Goal: Task Accomplishment & Management: Complete application form

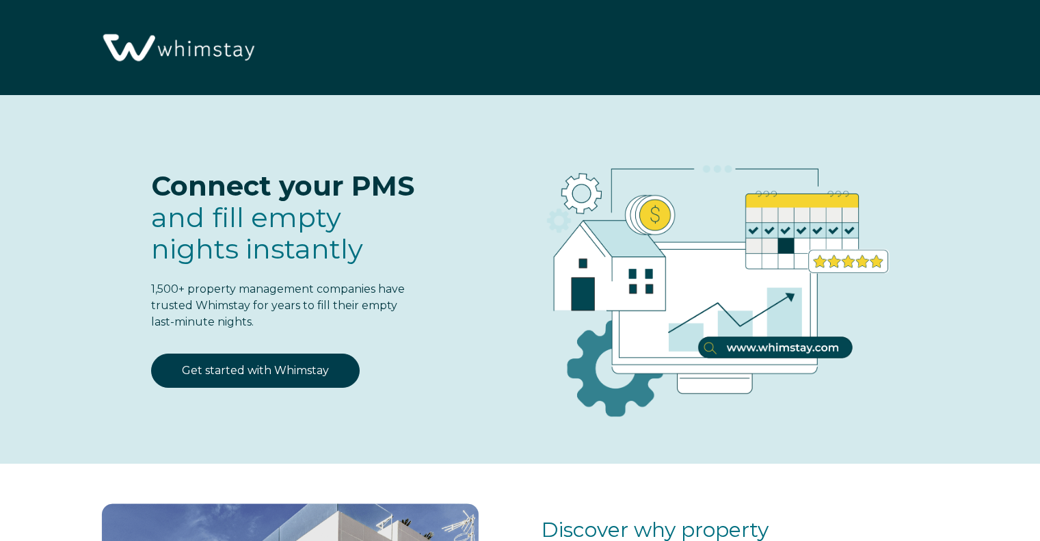
select select "US"
select select "Standard"
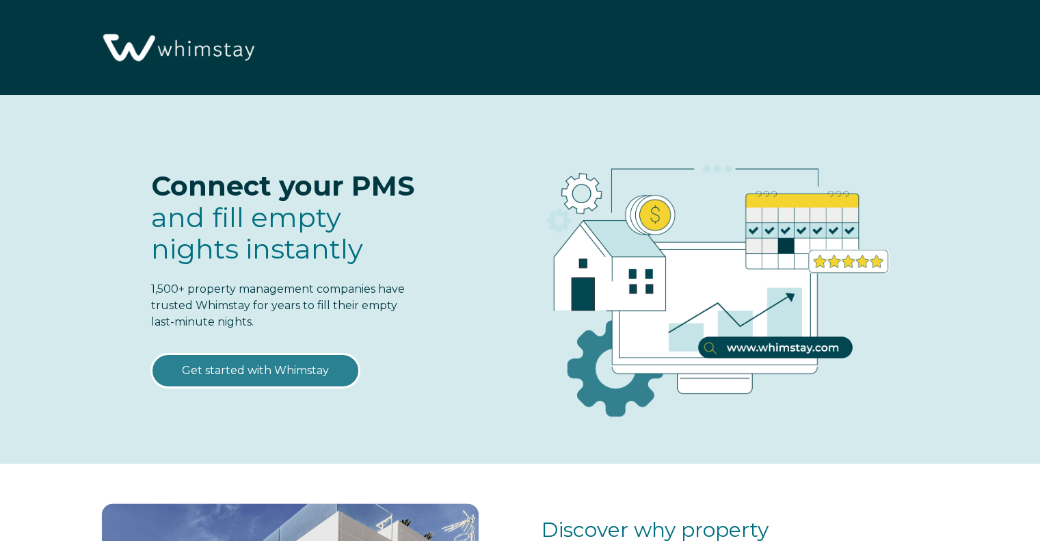
click at [274, 372] on link "Get started with Whimstay" at bounding box center [255, 371] width 209 height 34
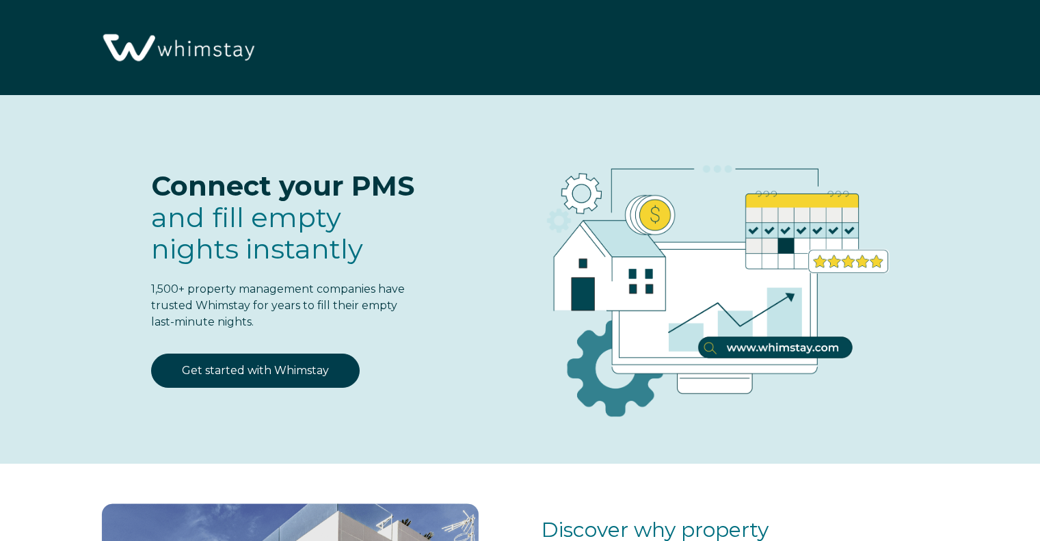
select select "US"
select select "Standard"
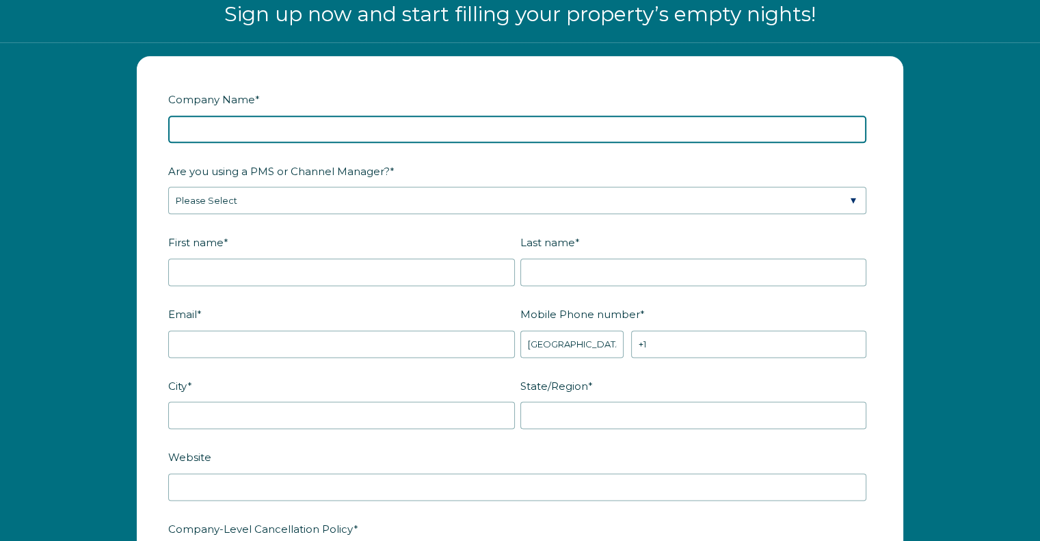
click at [248, 129] on input "Company Name *" at bounding box center [517, 129] width 698 height 27
type input "PMI Old Line"
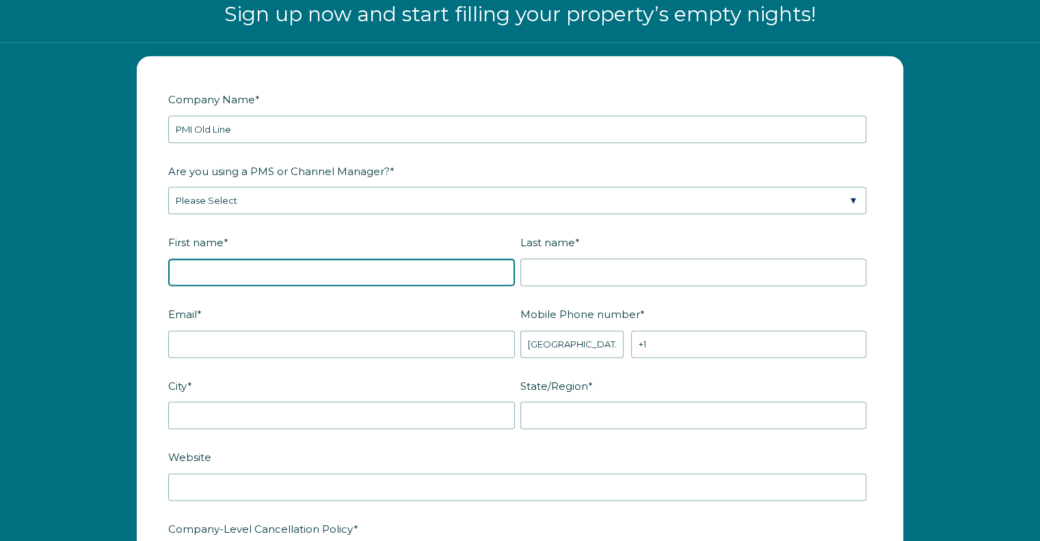
type input "Jason"
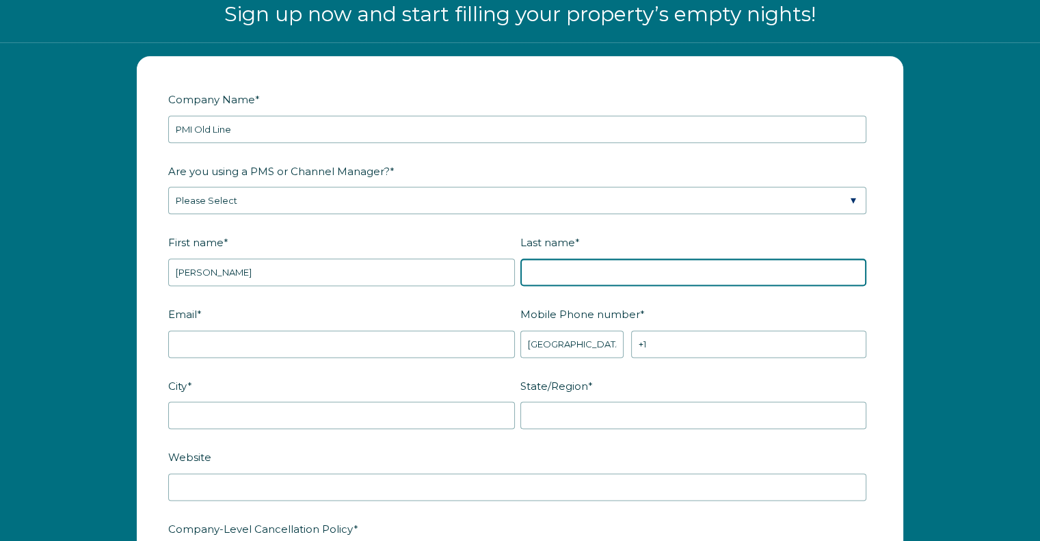
type input "Novak"
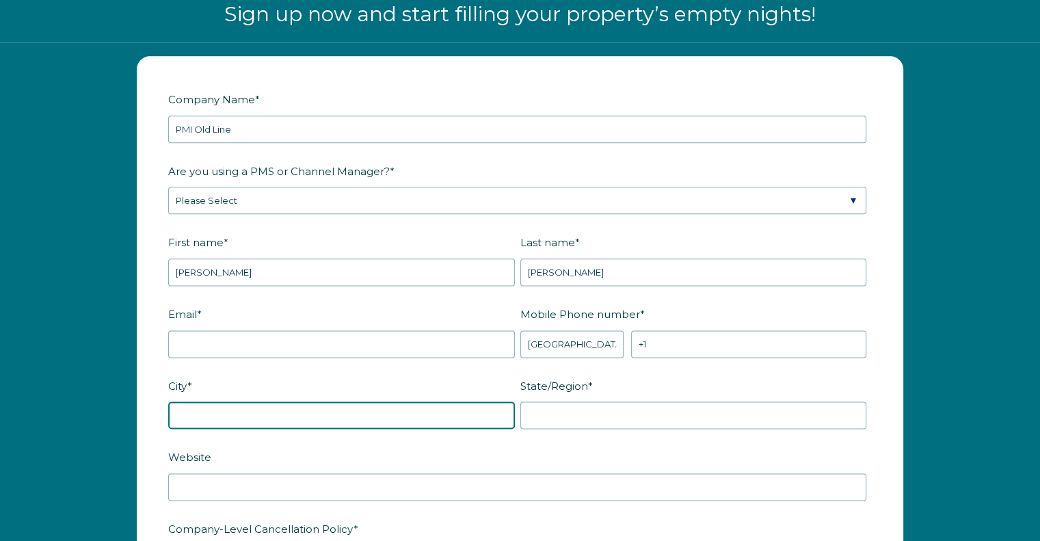
type input "Ellicott City"
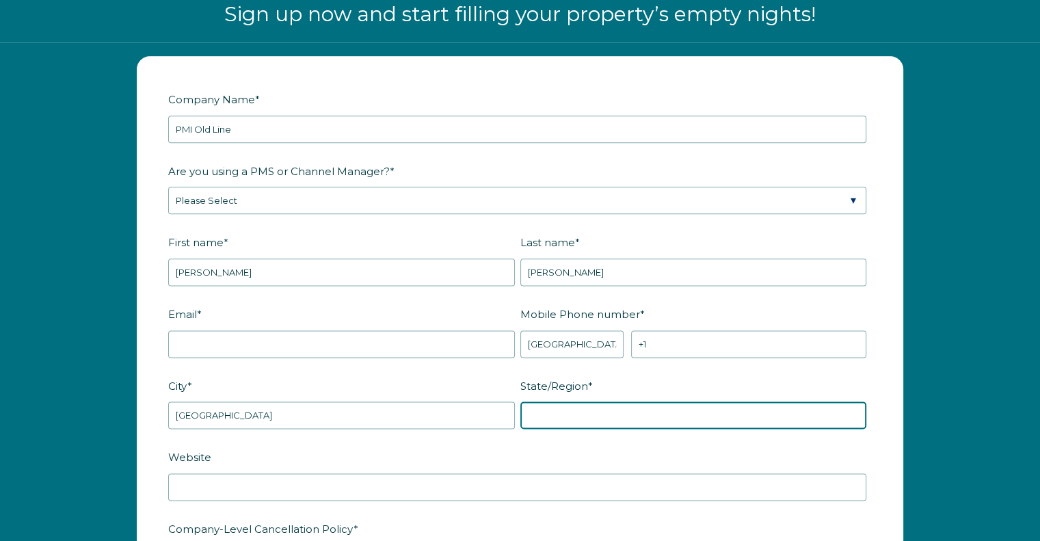
type input "MD"
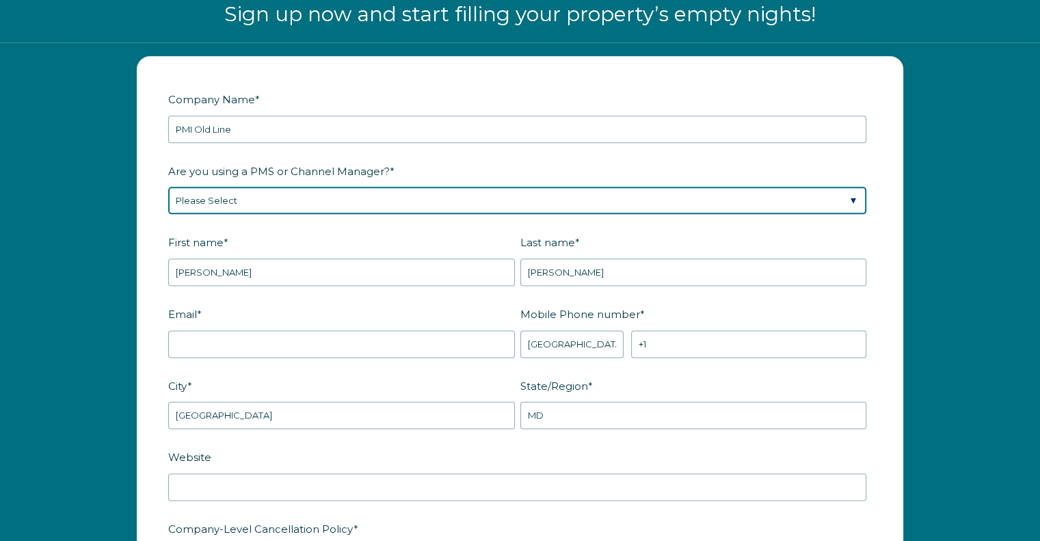
click at [202, 199] on select "Please Select Barefoot BookingPal Boost Brightside CiiRUS Escapia Guesty Hostaw…" at bounding box center [517, 200] width 698 height 27
select select "Guesty"
click at [168, 187] on select "Please Select Barefoot BookingPal Boost Brightside CiiRUS Escapia Guesty Hostaw…" at bounding box center [517, 200] width 698 height 27
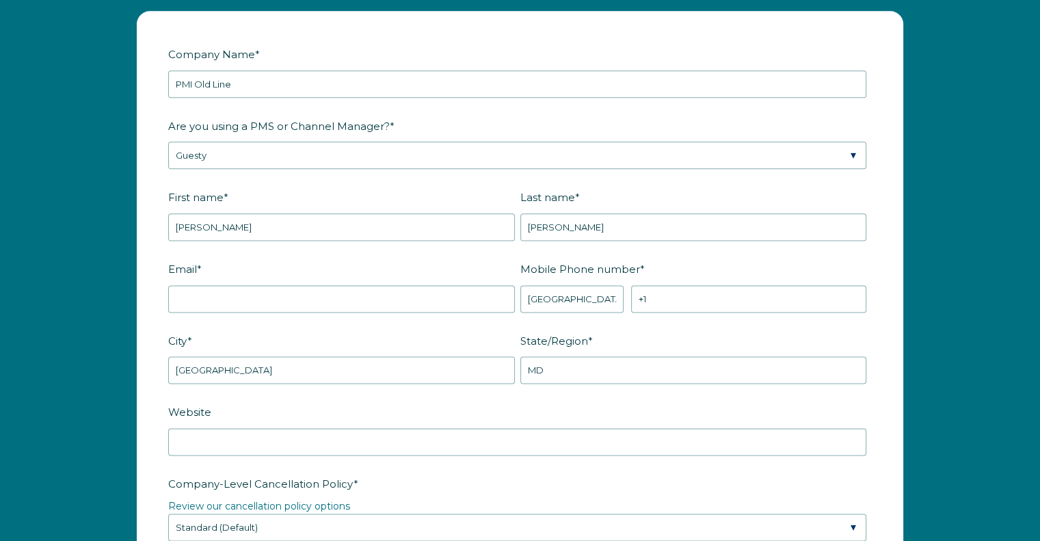
scroll to position [1759, 0]
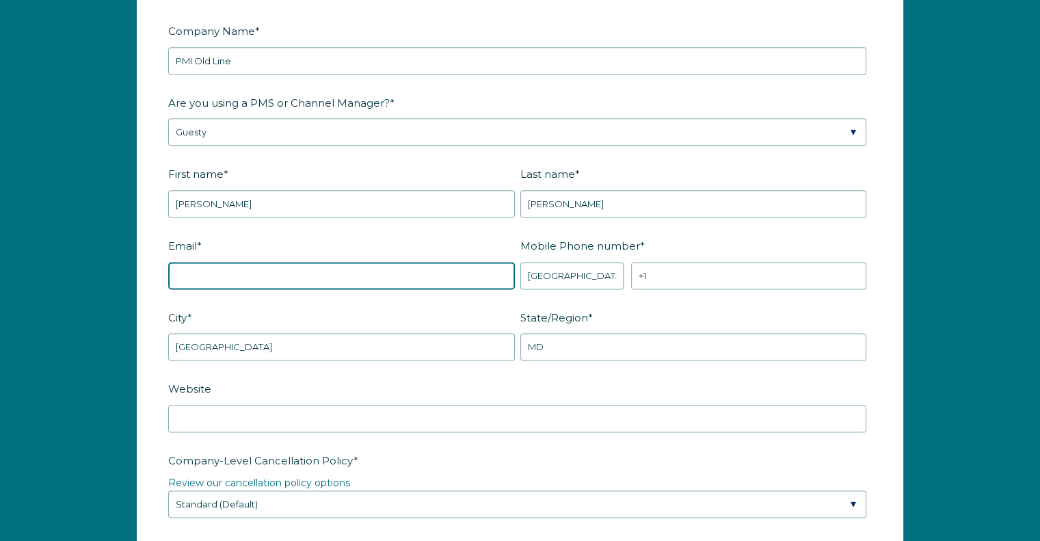
click at [215, 270] on input "Email *" at bounding box center [341, 275] width 347 height 27
type input "reservations@pmioldline.com"
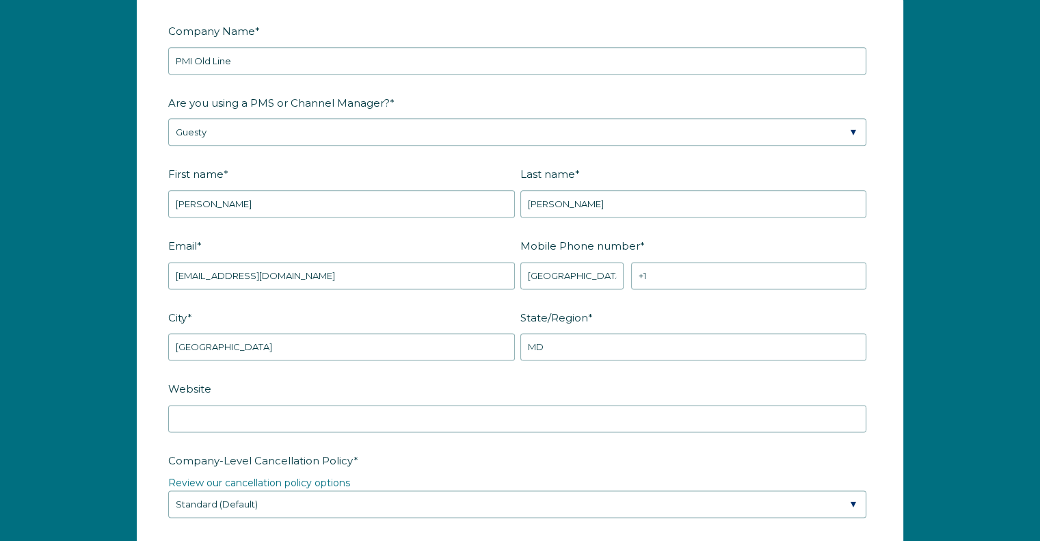
click at [155, 230] on form "Company Name * PMI Old Line Are you using a PMS or Channel Manager? * Please Se…" at bounding box center [519, 494] width 765 height 1012
click at [665, 271] on input "+1" at bounding box center [748, 275] width 235 height 27
type input "+1 2406180466"
click at [711, 244] on label "Mobile Phone number *" at bounding box center [696, 246] width 352 height 24
click at [711, 262] on input "+1 2406180466" at bounding box center [748, 275] width 235 height 27
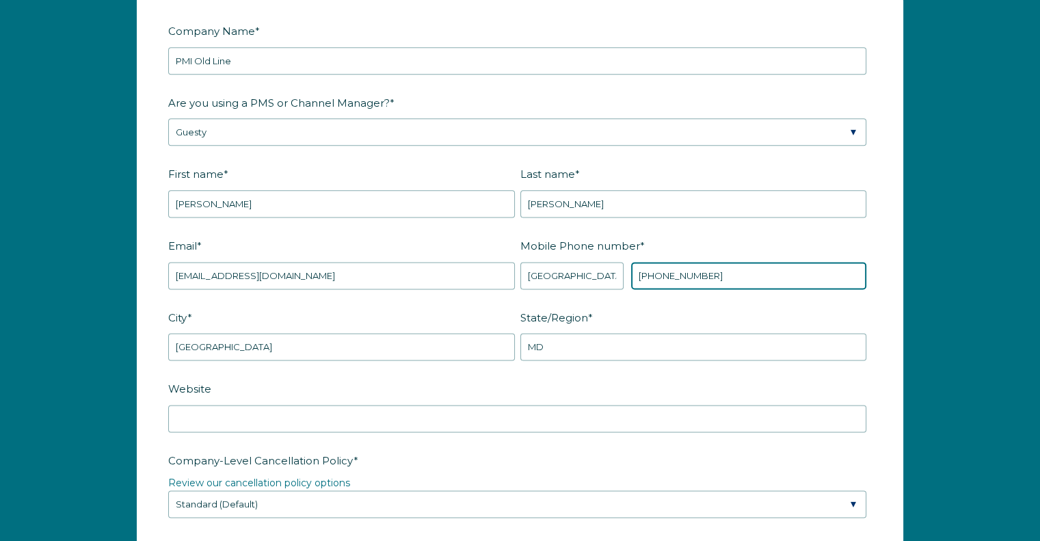
scroll to position [1827, 0]
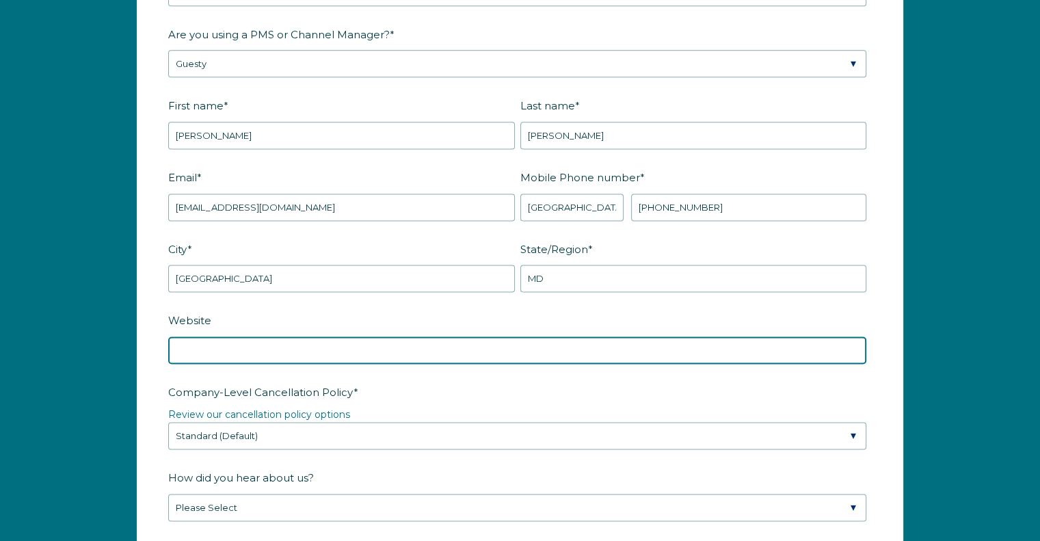
click at [271, 344] on input "Website" at bounding box center [517, 349] width 698 height 27
type input "www.pmioldline.com"
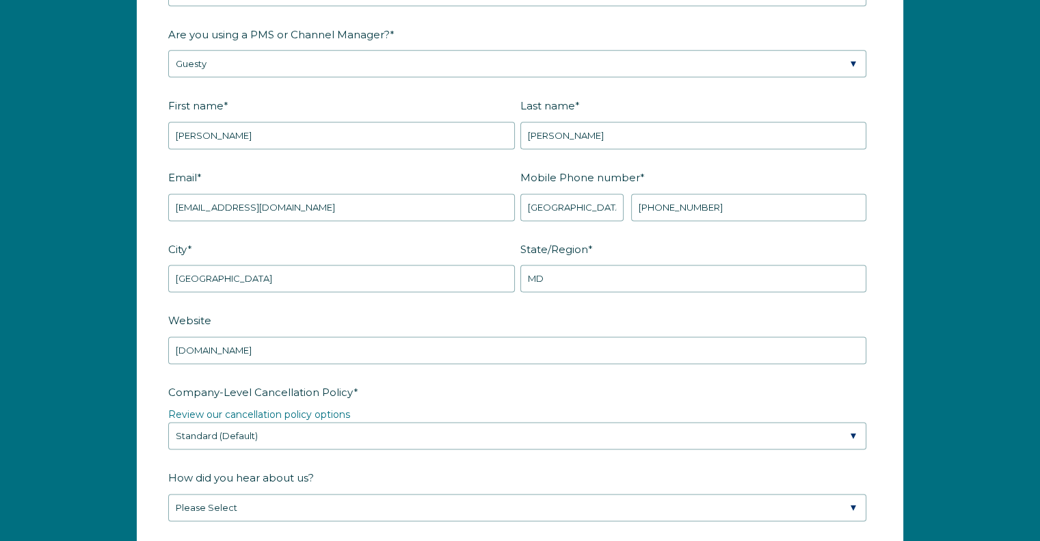
click at [250, 321] on label "Website" at bounding box center [520, 320] width 704 height 24
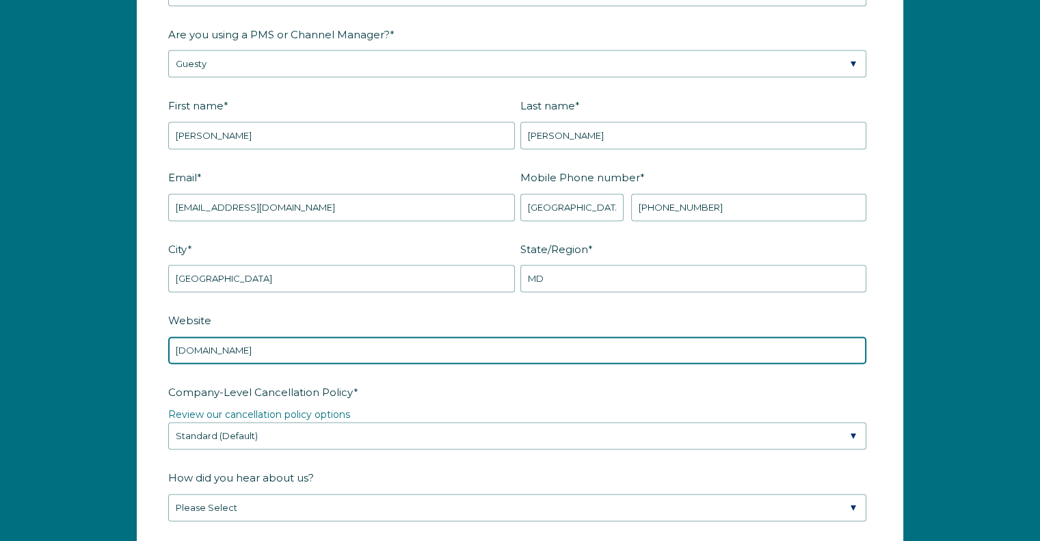
click at [250, 336] on input "www.pmioldline.com" at bounding box center [517, 349] width 698 height 27
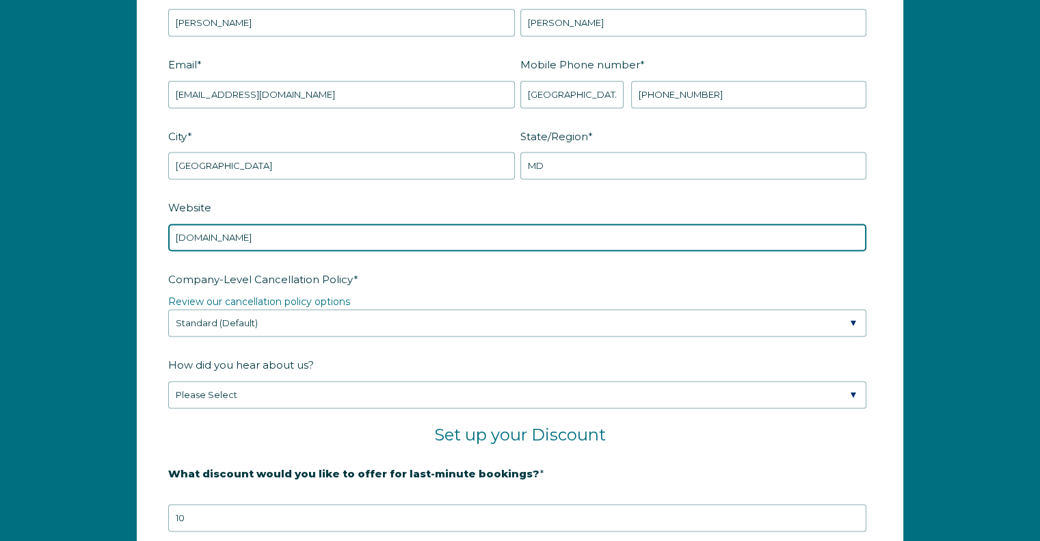
scroll to position [1964, 0]
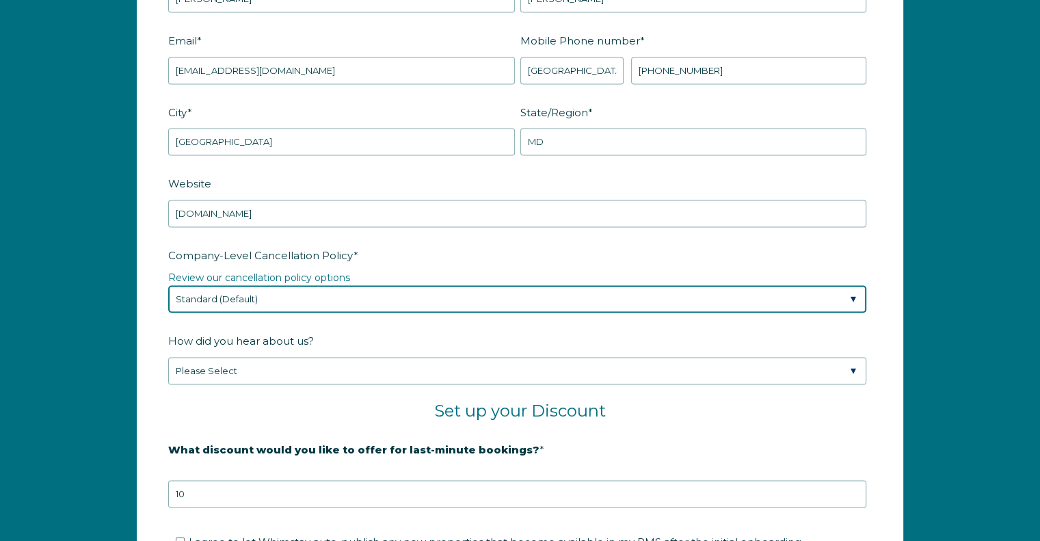
click at [290, 295] on select "Please Select Partial Standard (Default) Moderate Strict" at bounding box center [517, 298] width 698 height 27
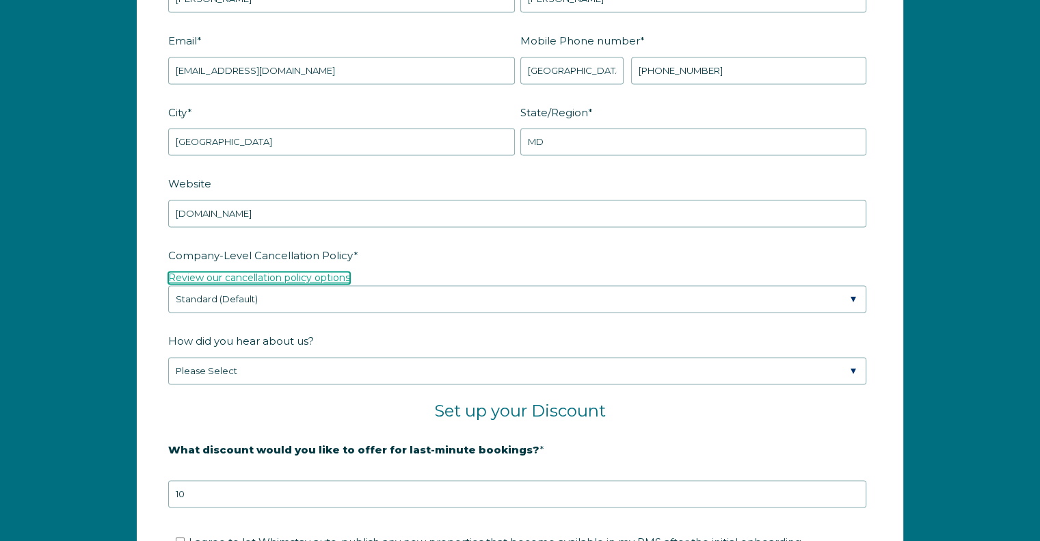
click at [242, 276] on link "Review our cancellation policy options" at bounding box center [259, 277] width 182 height 12
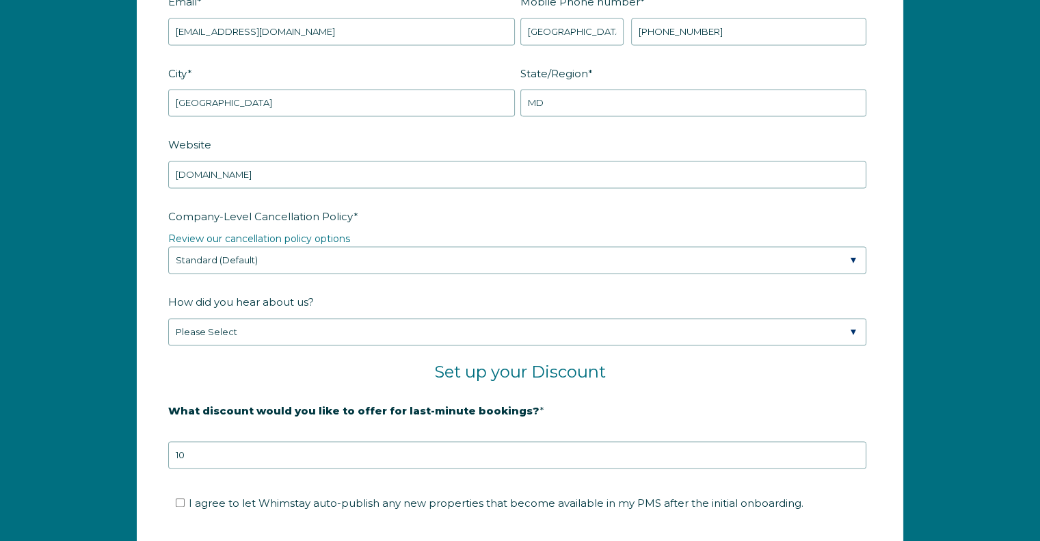
scroll to position [2024, 0]
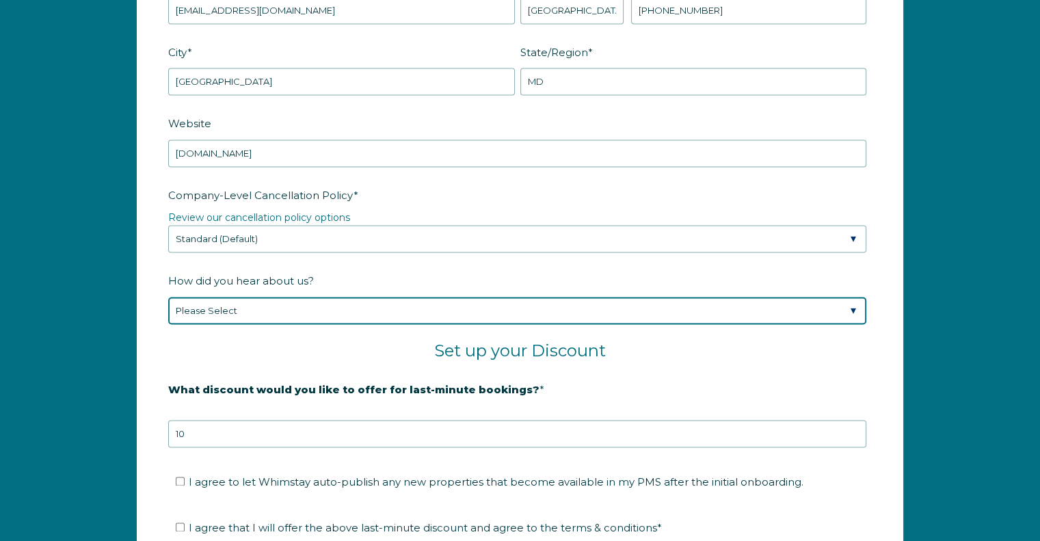
click at [260, 304] on select "Please Select Found Whimstay through a Google search Spoke to a Whimstay salesp…" at bounding box center [517, 310] width 698 height 27
select select "Whimstay Sales"
click at [168, 297] on select "Please Select Found Whimstay through a Google search Spoke to a Whimstay salesp…" at bounding box center [517, 310] width 698 height 27
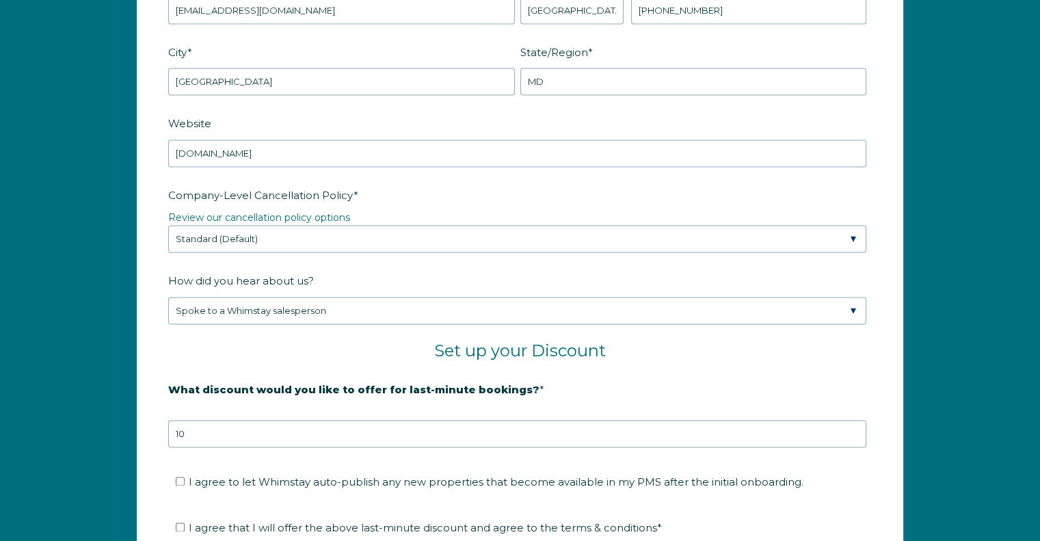
click at [161, 345] on form "Company Name * PMI Old Line Are you using a PMS or Channel Manager? * Please Se…" at bounding box center [519, 229] width 765 height 1012
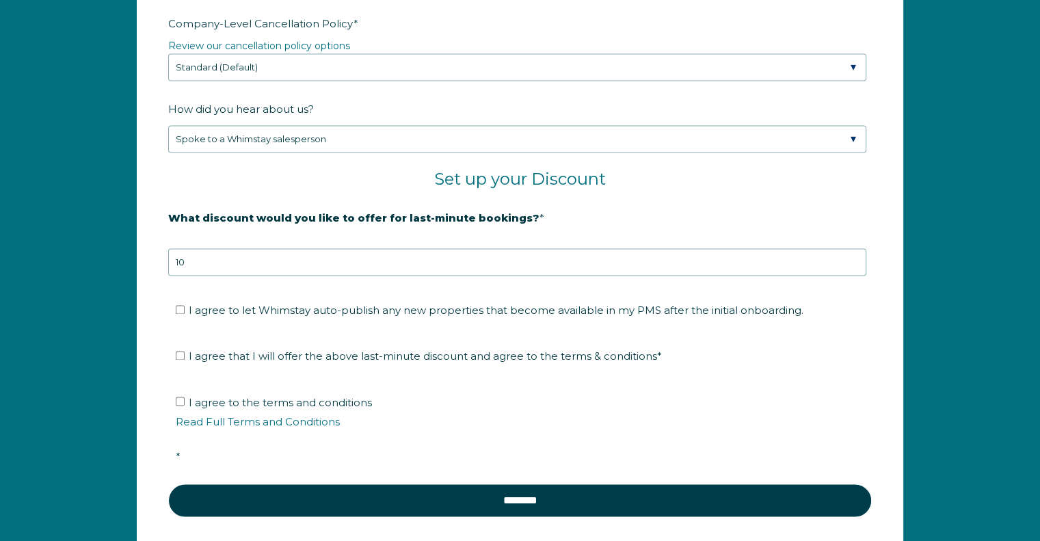
scroll to position [2229, 0]
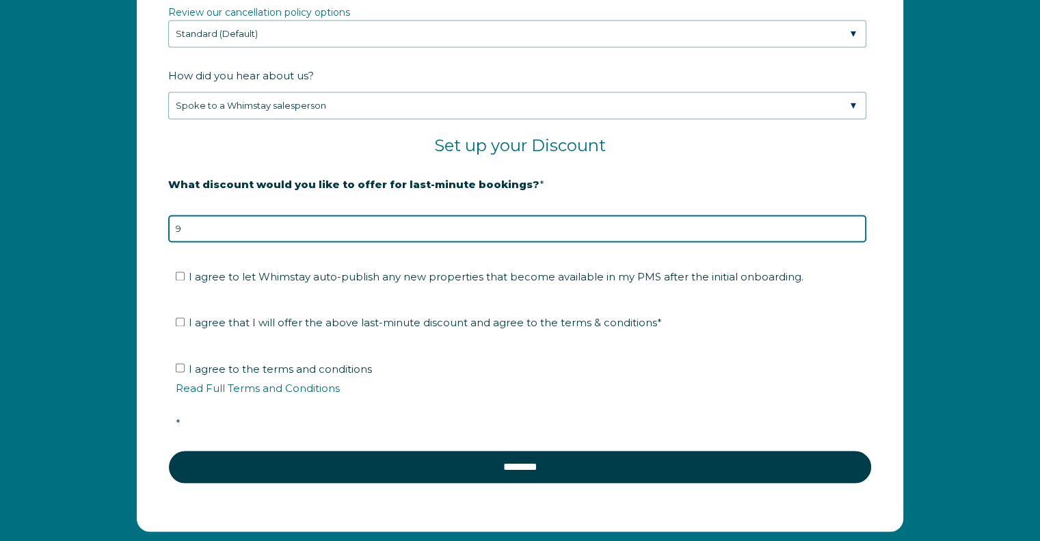
click at [853, 226] on input "9" at bounding box center [517, 228] width 698 height 27
click at [853, 226] on input "8" at bounding box center [517, 228] width 698 height 27
click at [853, 226] on input "7" at bounding box center [517, 228] width 698 height 27
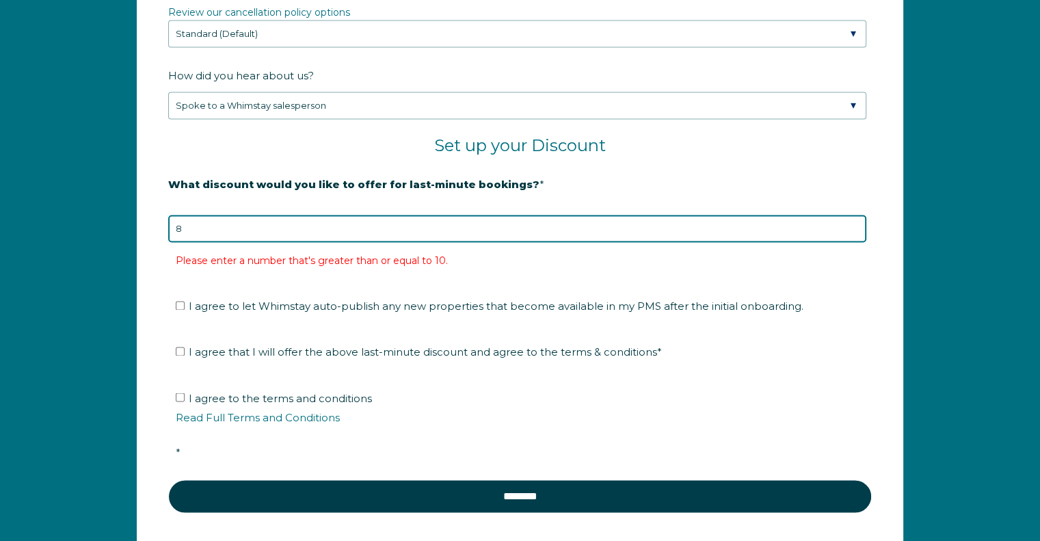
click at [853, 218] on input "8" at bounding box center [517, 228] width 698 height 27
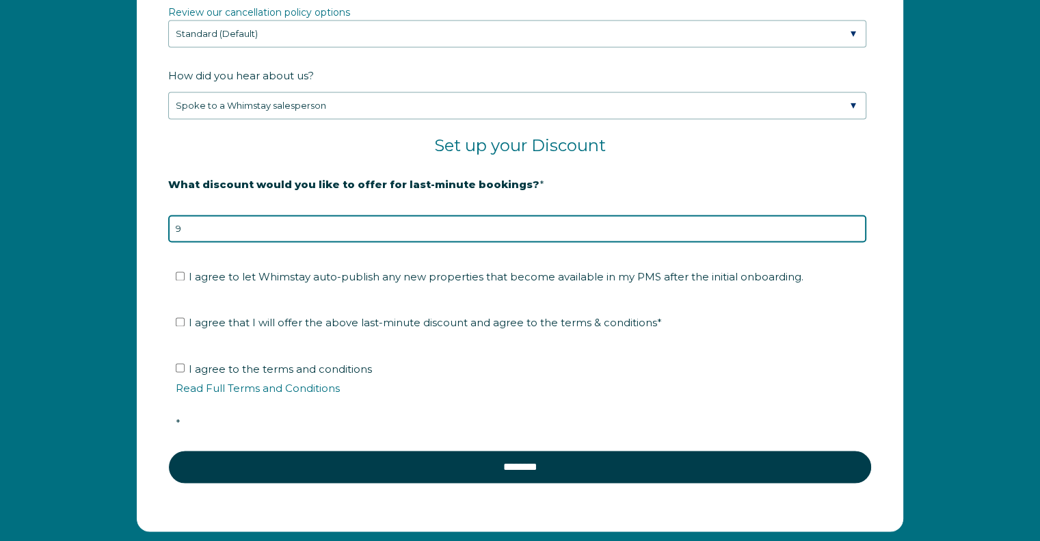
click at [853, 218] on input "9" at bounding box center [517, 228] width 698 height 27
type input "10"
click at [853, 218] on input "10" at bounding box center [517, 228] width 698 height 27
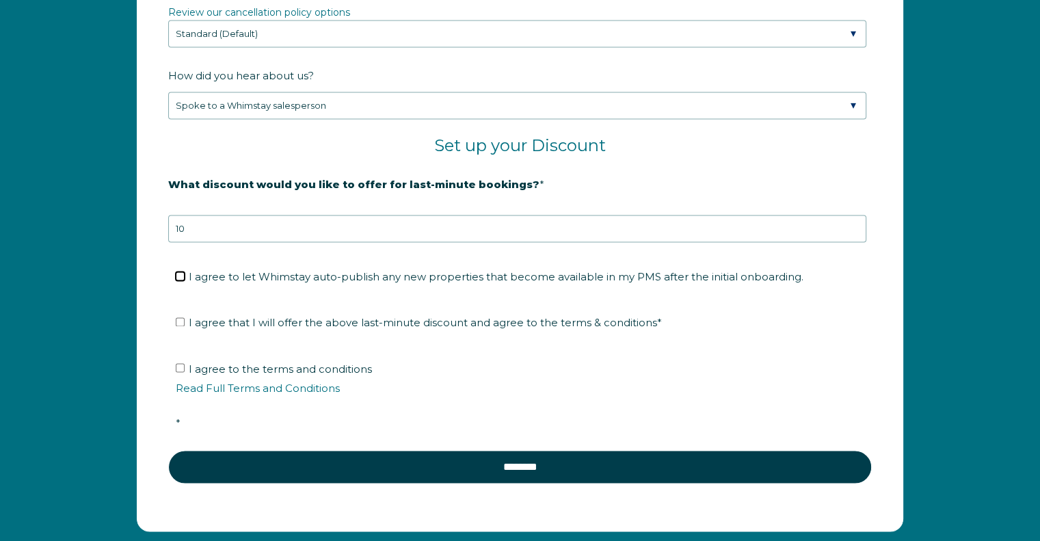
click at [181, 273] on input "I agree to let Whimstay auto-publish any new properties that become available i…" at bounding box center [180, 275] width 9 height 9
checkbox input "true"
click at [178, 317] on input "I agree that I will offer the above last-minute discount and agree to the terms…" at bounding box center [180, 321] width 9 height 9
checkbox input "true"
click at [176, 363] on input "I agree to the terms and conditions Read Full Terms and Conditions *" at bounding box center [180, 367] width 9 height 9
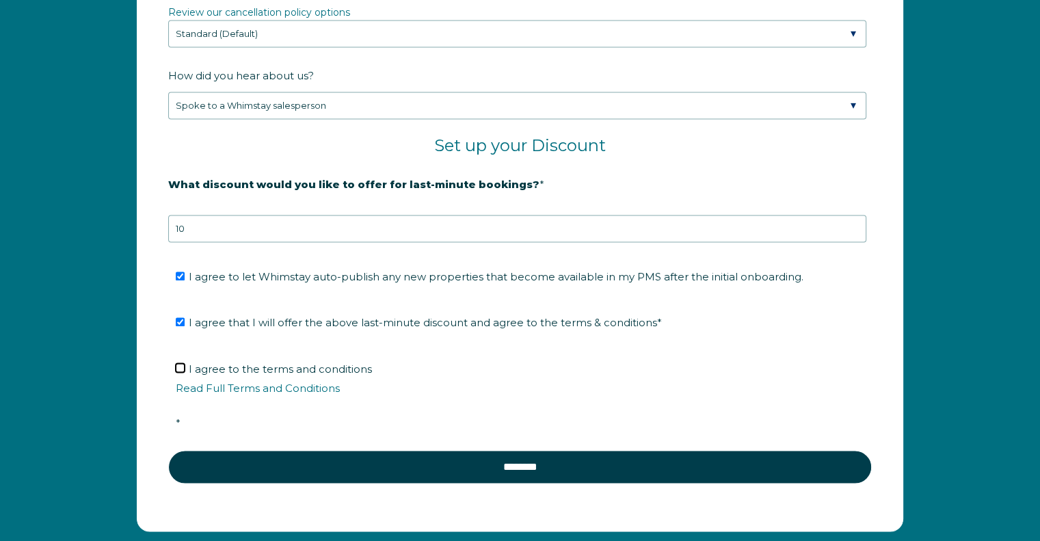
checkbox input "true"
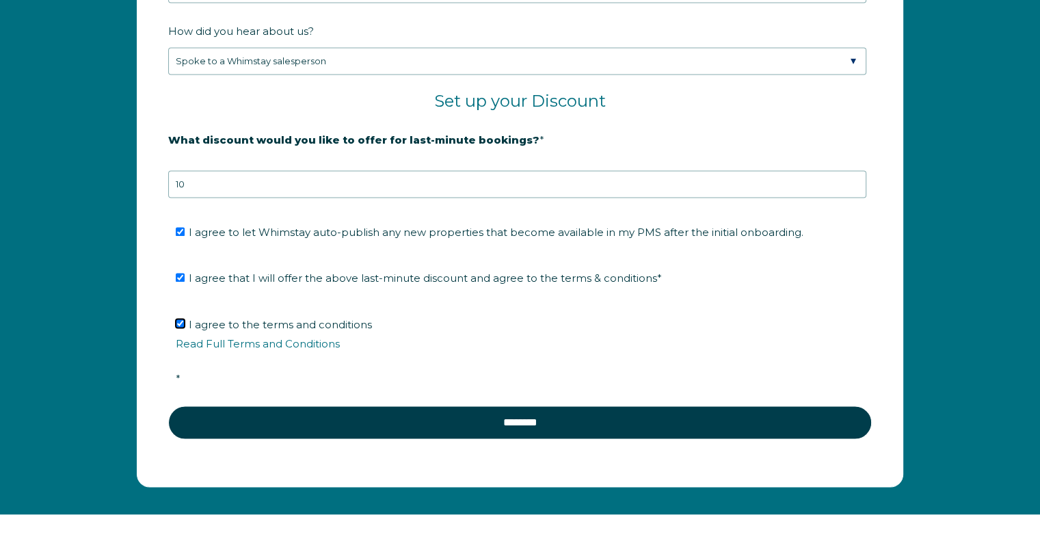
scroll to position [2298, 0]
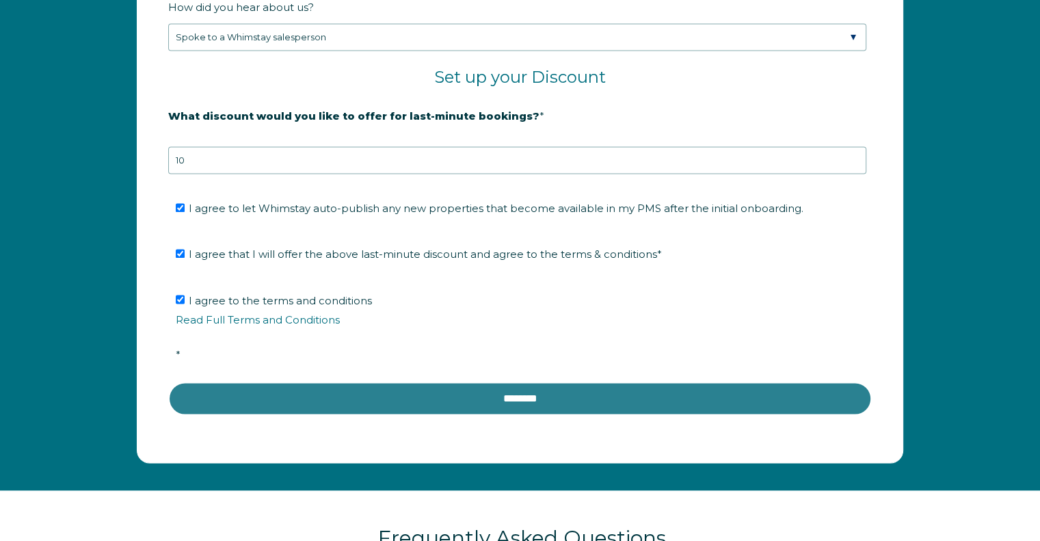
click at [522, 390] on input "********" at bounding box center [520, 398] width 704 height 33
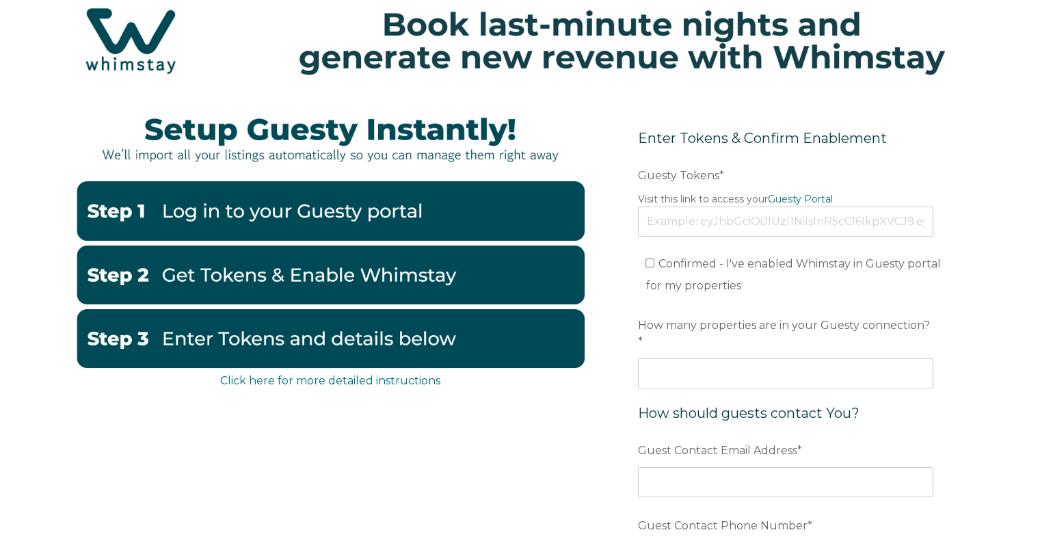
scroll to position [68, 0]
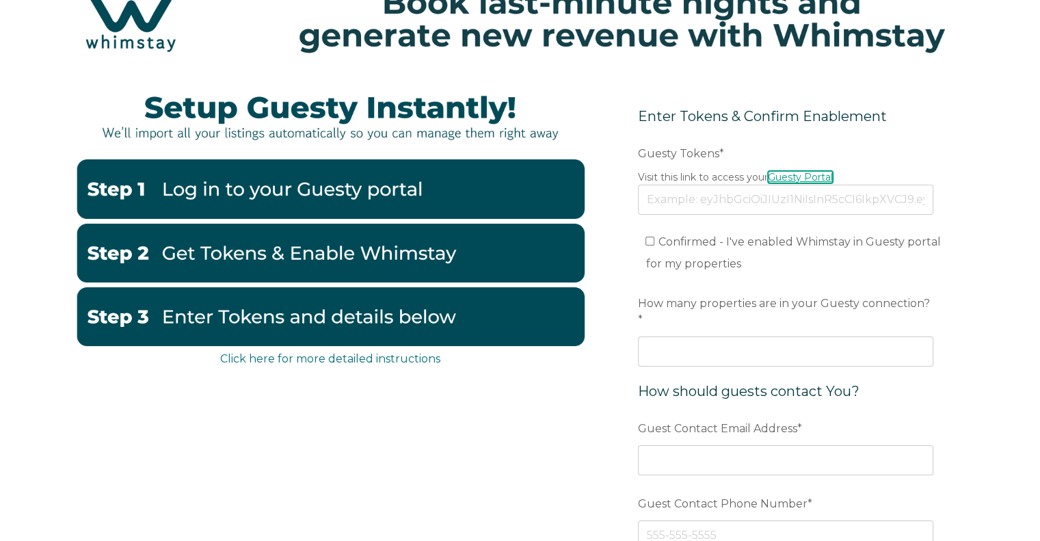
click at [804, 174] on link "Guesty Portal" at bounding box center [800, 177] width 65 height 12
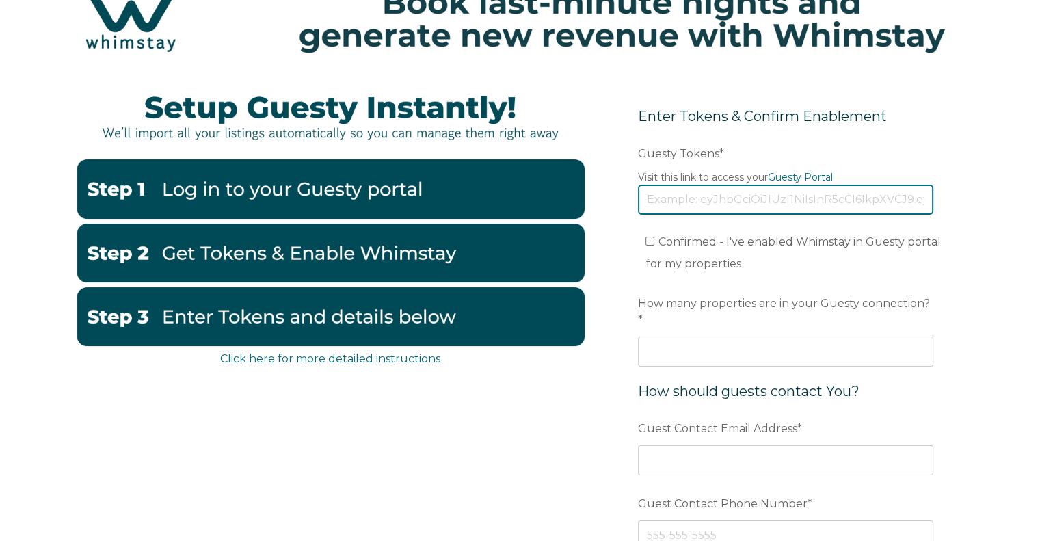
click at [685, 202] on input "Guesty Tokens *" at bounding box center [785, 200] width 295 height 30
paste input "eyJhbGciOiJIUzI1NiIsInR5cCI6IkpXVCJ9.eyJ0b2tlbklkIjoiNjhlZDBjM2QyZmExMDdiMDIyOT…"
type input "eyJhbGciOiJIUzI1NiIsInR5cCI6IkpXVCJ9.eyJ0b2tlbklkIjoiNjhlZDBjM2QyZmExMDdiMDIyOT…"
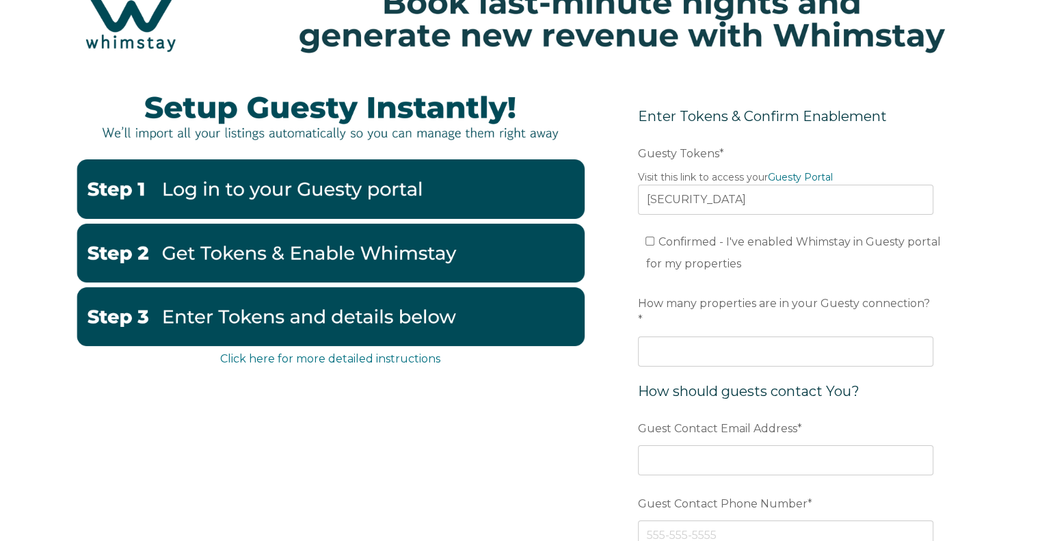
click at [617, 256] on form "Enter Tokens & Confirm Enablement Preferred language Email Guesty Tokens * Visi…" at bounding box center [785, 365] width 357 height 577
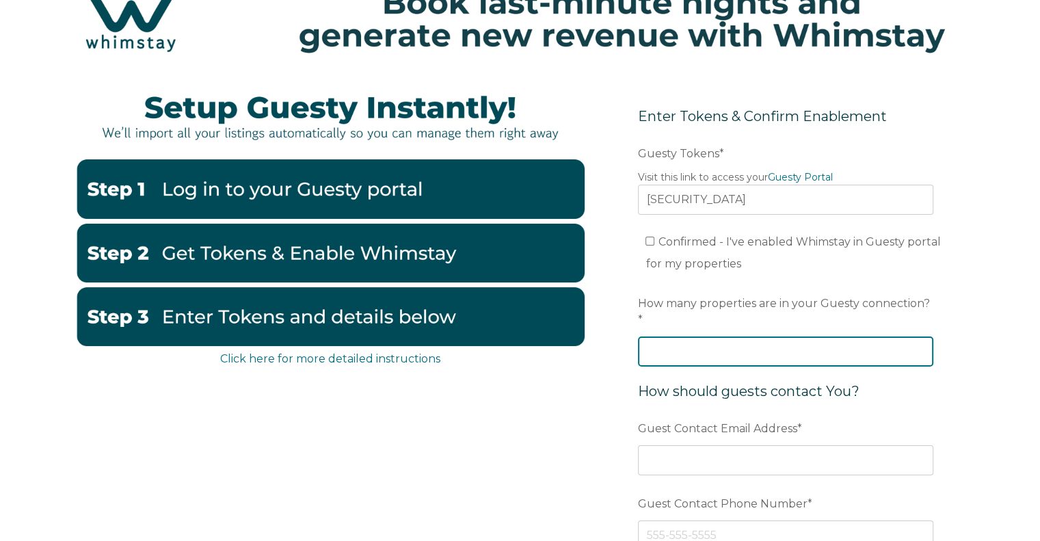
click at [704, 336] on input "How many properties are in your Guesty connection? *" at bounding box center [785, 351] width 295 height 30
type input "8"
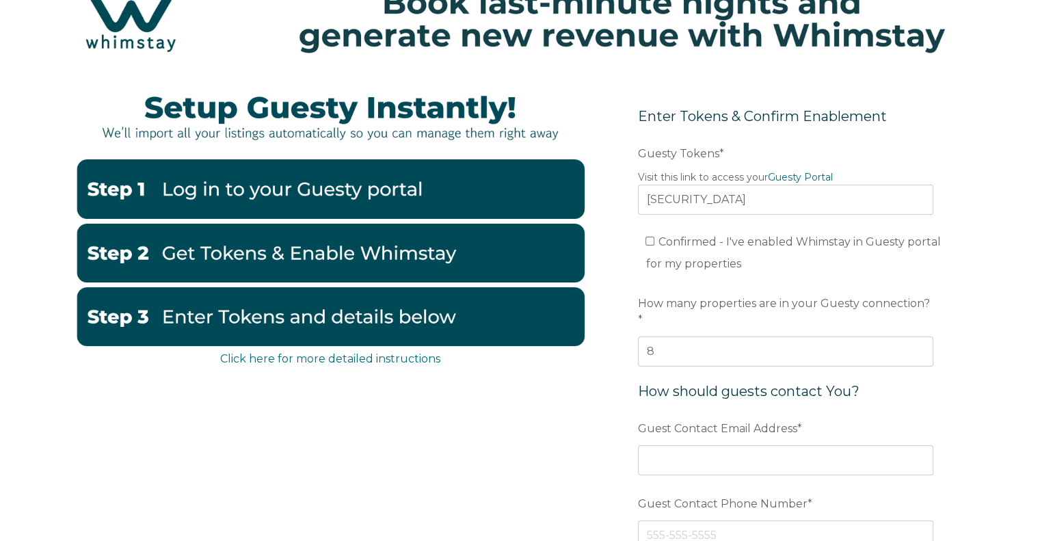
click at [617, 260] on form "Enter Tokens & Confirm Enablement Preferred language Email Guesty Tokens * Visi…" at bounding box center [785, 365] width 357 height 577
click at [646, 239] on input "Confirmed - I've enabled Whimstay in Guesty portal for my properties" at bounding box center [650, 241] width 9 height 9
checkbox input "true"
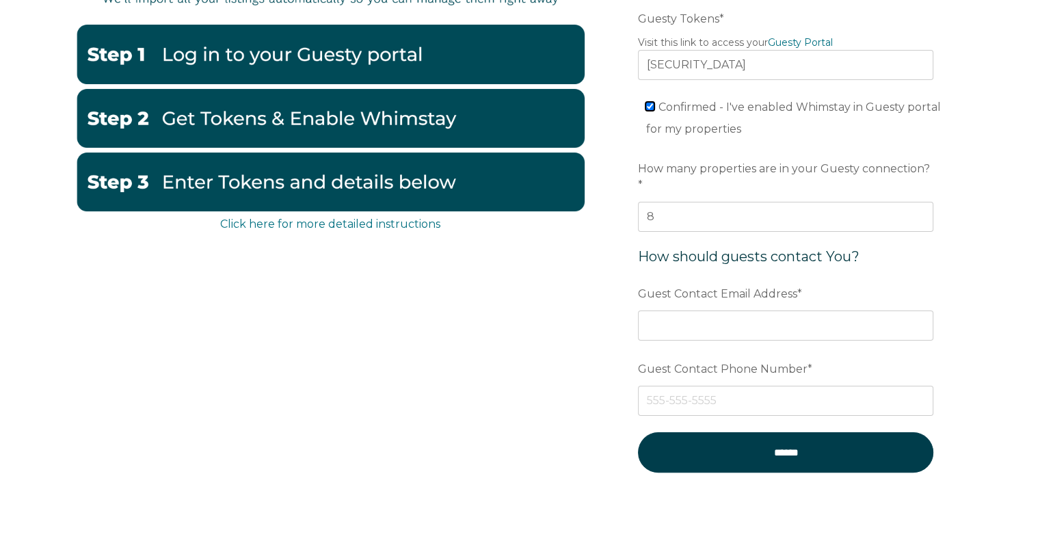
scroll to position [205, 0]
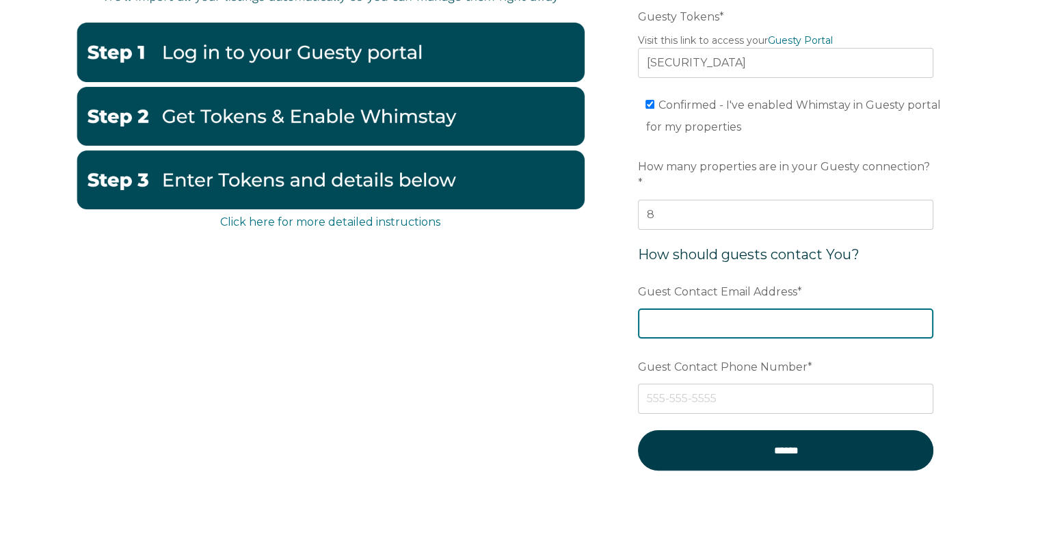
click at [674, 308] on input "Guest Contact Email Address *" at bounding box center [785, 323] width 295 height 30
type input "reservations@pmioldline.com"
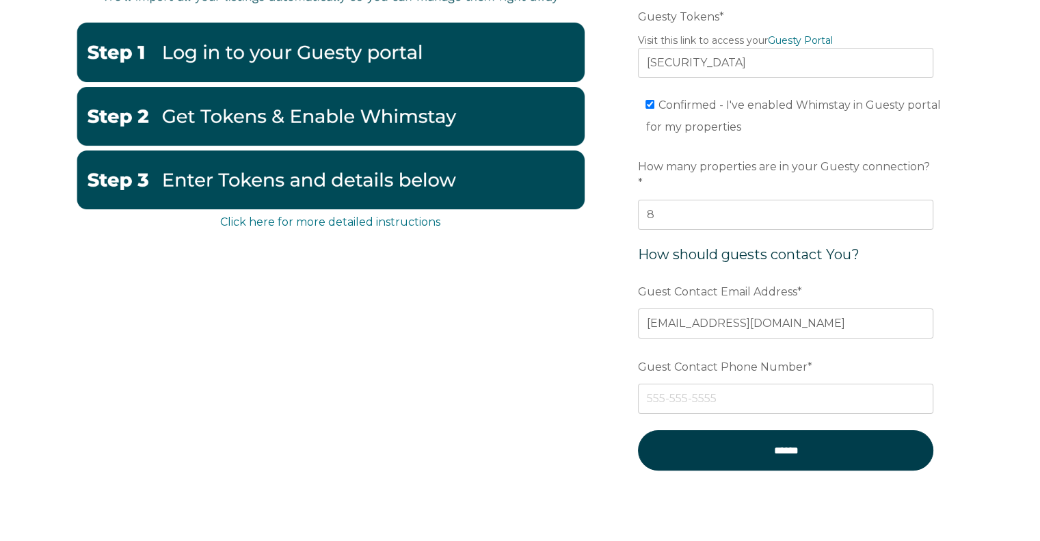
click at [618, 361] on form "Enter Tokens & Confirm Enablement Preferred language Email Guesty Tokens * Visi…" at bounding box center [785, 229] width 357 height 577
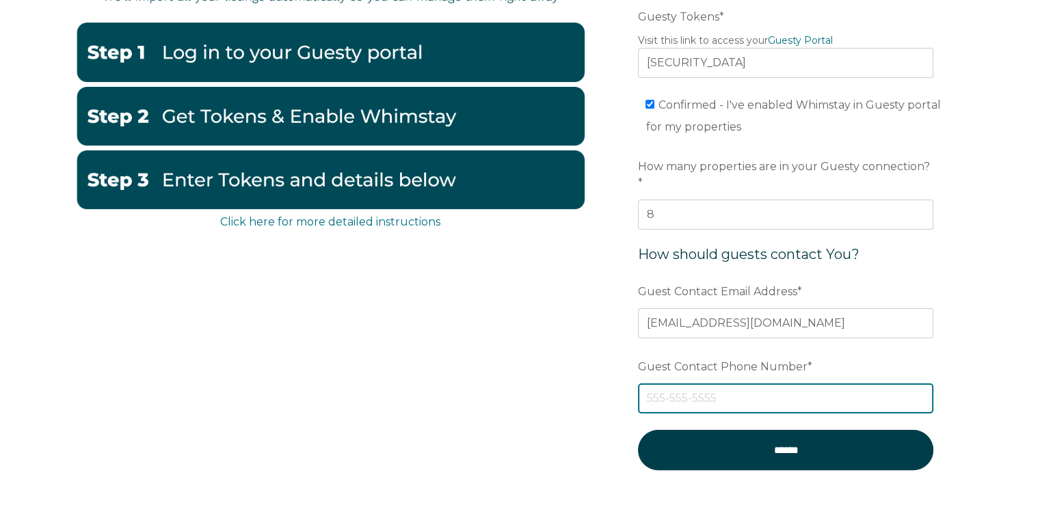
click at [664, 384] on input "Guest Contact Phone Number *" at bounding box center [785, 399] width 295 height 30
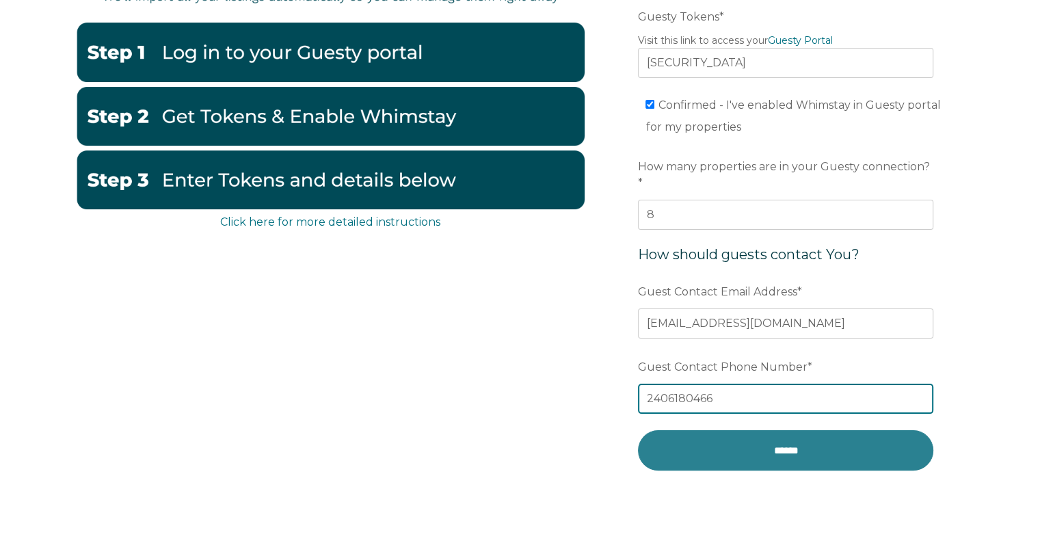
type input "2406180466"
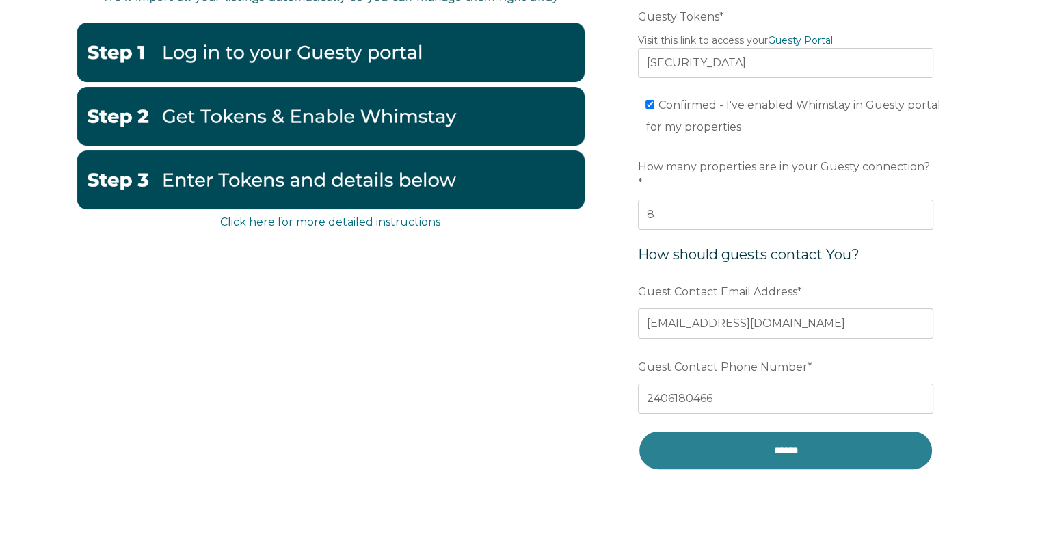
click at [778, 441] on input "******" at bounding box center [785, 450] width 295 height 40
